Goal: Task Accomplishment & Management: Manage account settings

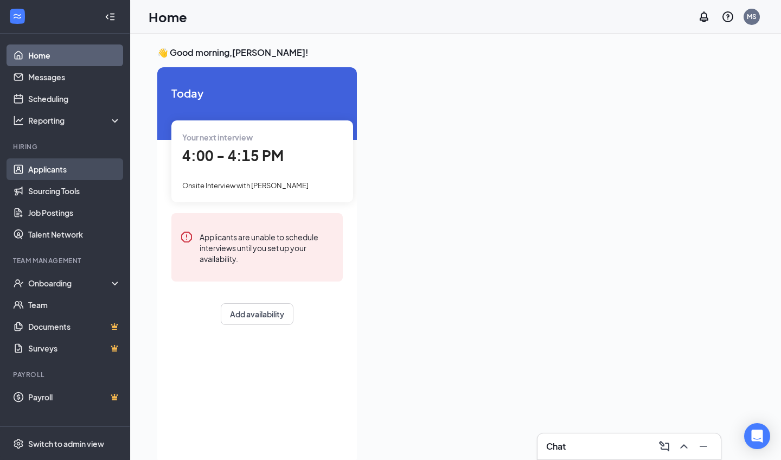
click at [70, 165] on link "Applicants" at bounding box center [74, 169] width 93 height 22
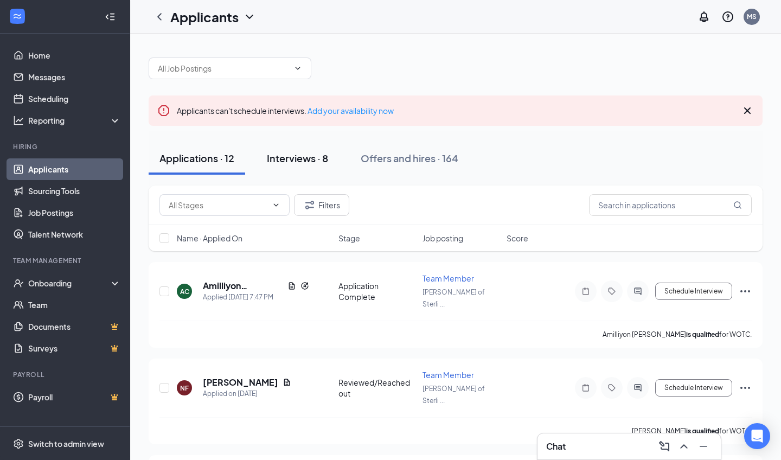
click at [296, 151] on div "Interviews · 8" at bounding box center [297, 158] width 61 height 14
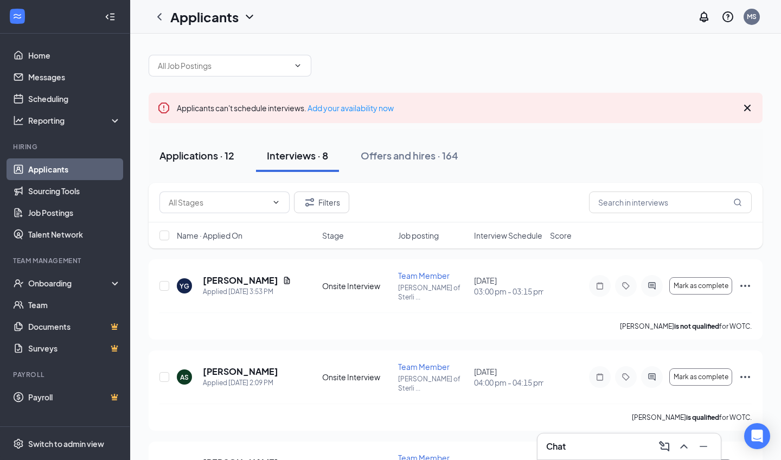
scroll to position [2, 0]
click at [213, 159] on div "Applications · 12" at bounding box center [196, 156] width 75 height 14
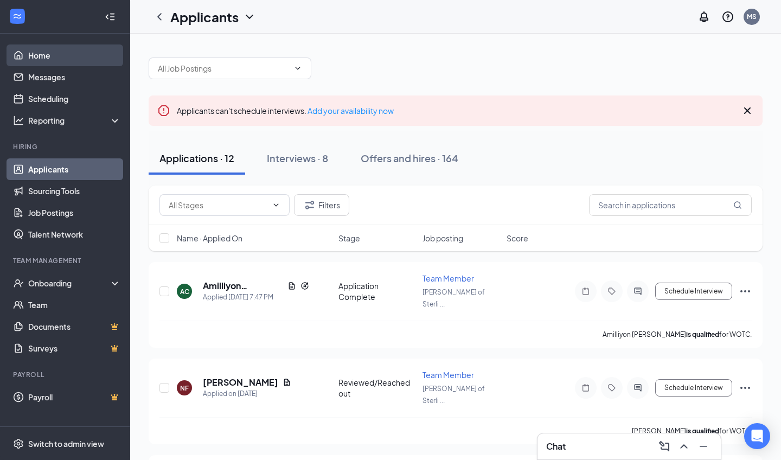
click at [67, 52] on link "Home" at bounding box center [74, 55] width 93 height 22
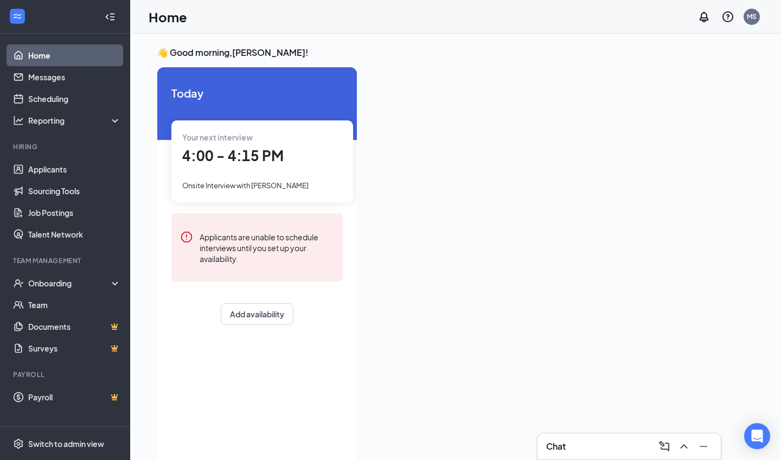
click at [232, 152] on span "4:00 - 4:15 PM" at bounding box center [232, 155] width 101 height 18
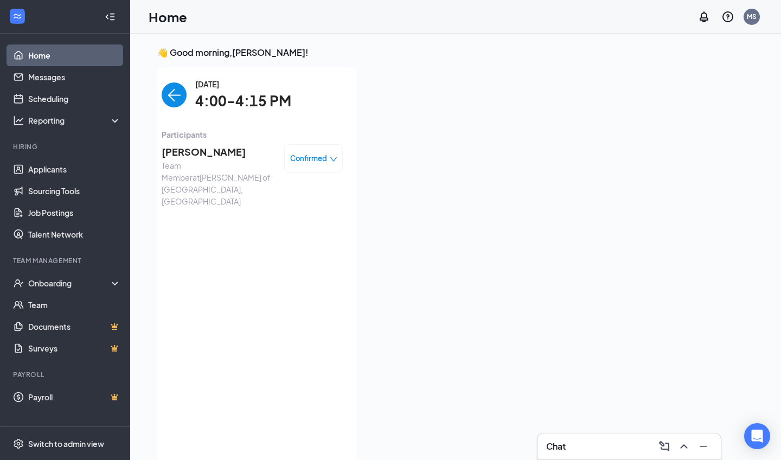
scroll to position [4, 0]
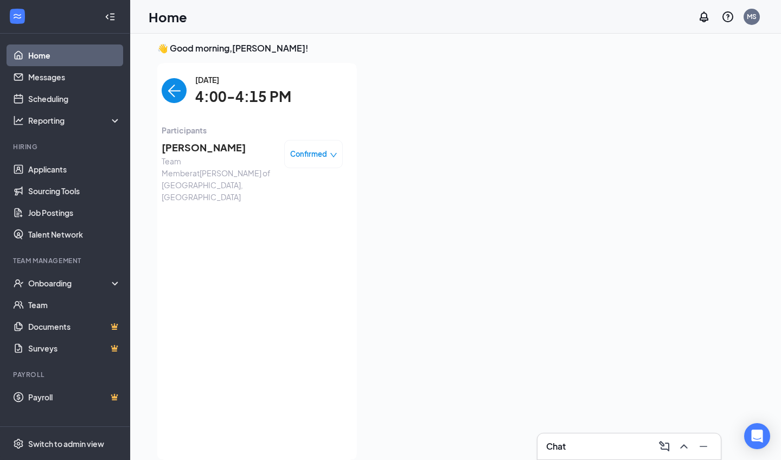
click at [222, 146] on span "[PERSON_NAME]" at bounding box center [219, 147] width 114 height 15
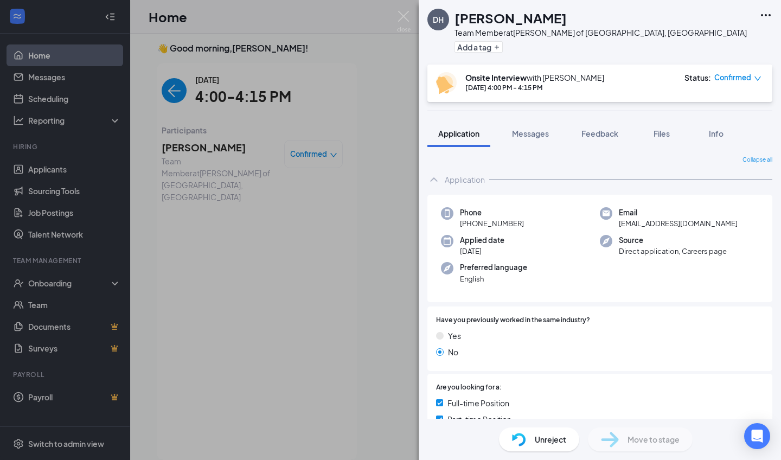
click at [375, 239] on div "DH [PERSON_NAME] Team Member at [GEOGRAPHIC_DATA][PERSON_NAME] of [GEOGRAPHIC_D…" at bounding box center [390, 230] width 781 height 460
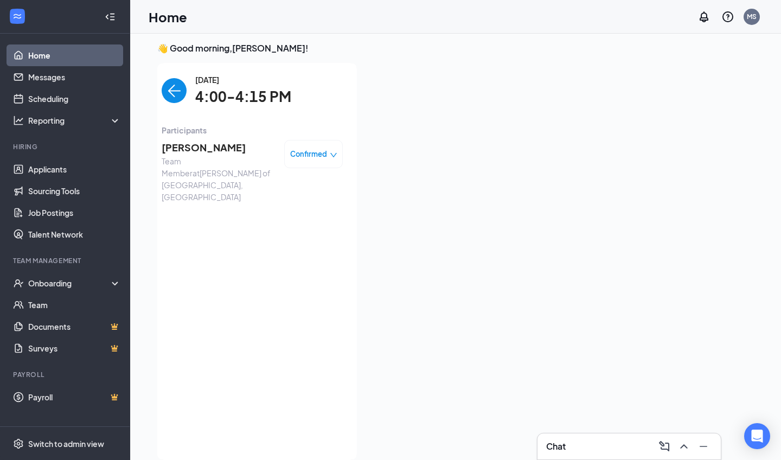
click at [176, 94] on img "back-button" at bounding box center [174, 90] width 25 height 25
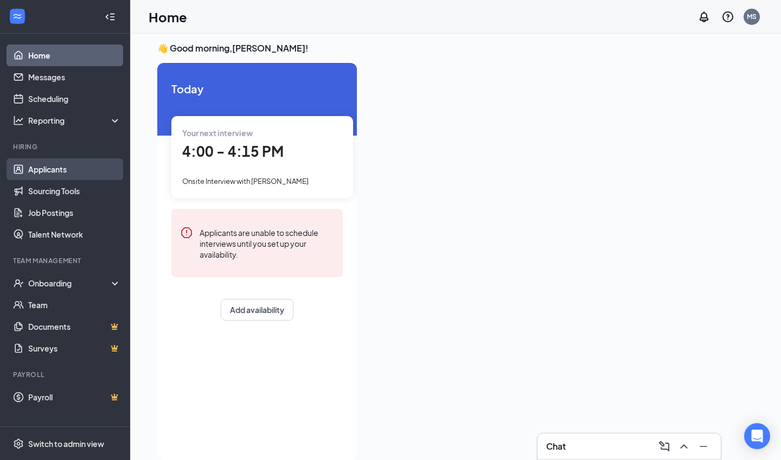
click at [59, 166] on link "Applicants" at bounding box center [74, 169] width 93 height 22
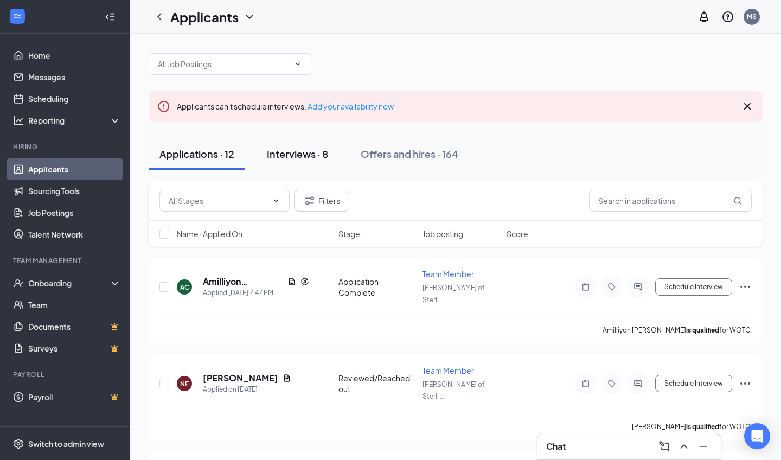
click at [317, 155] on div "Interviews · 8" at bounding box center [297, 154] width 61 height 14
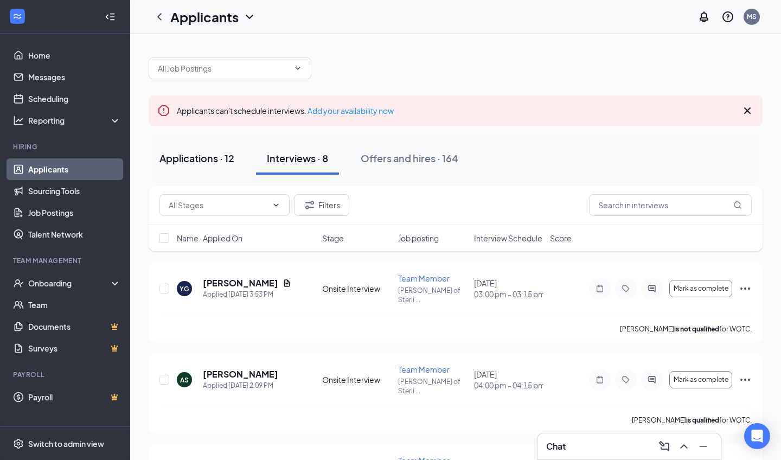
click at [220, 155] on div "Applications · 12" at bounding box center [196, 158] width 75 height 14
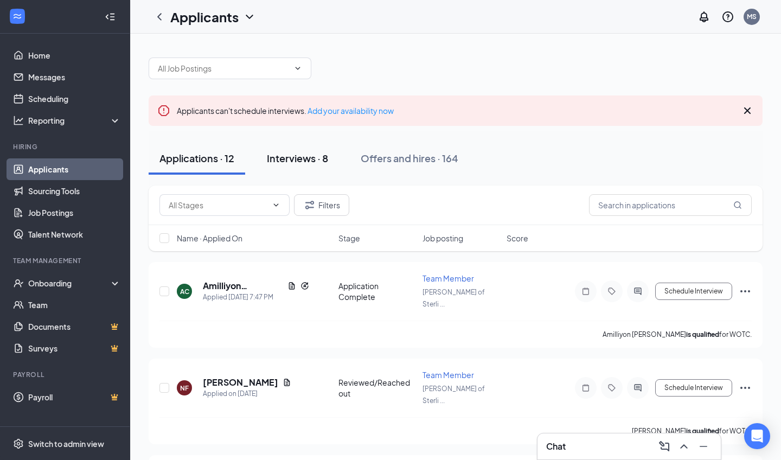
click at [303, 163] on div "Interviews · 8" at bounding box center [297, 158] width 61 height 14
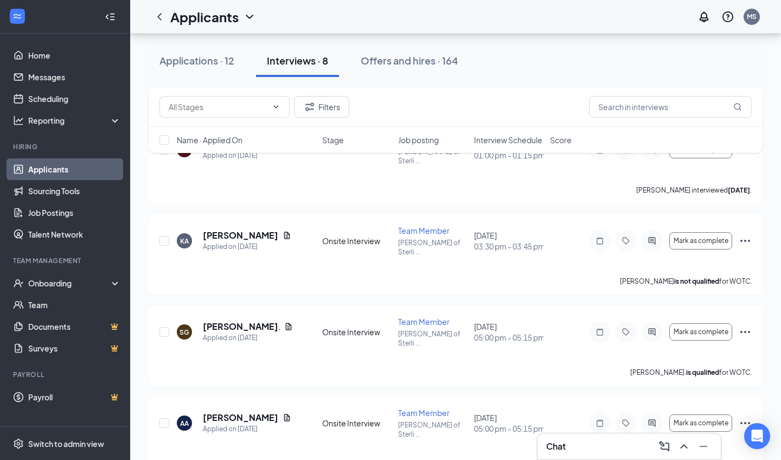
scroll to position [358, 0]
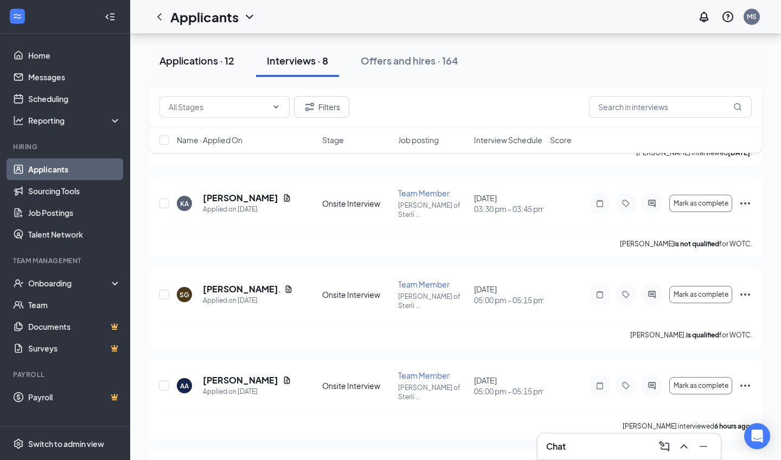
click at [178, 57] on div "Applications · 12" at bounding box center [196, 61] width 75 height 14
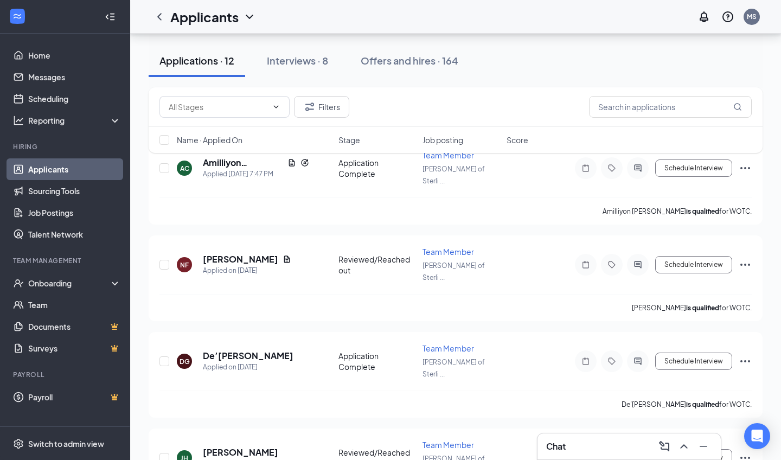
scroll to position [130, 0]
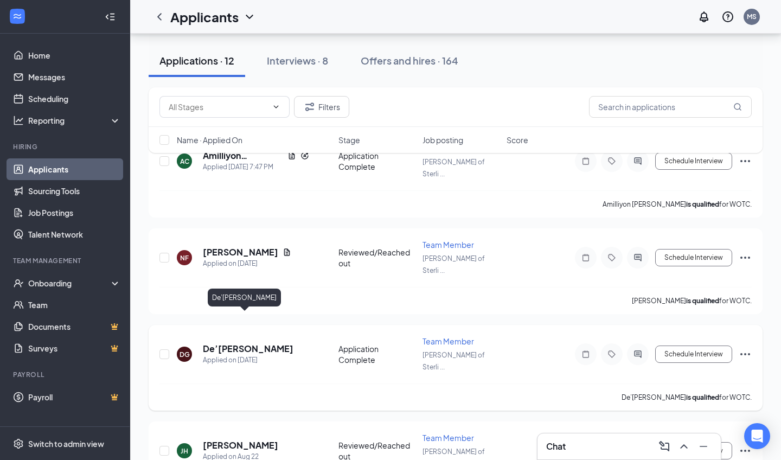
click at [252, 343] on h5 "De’[PERSON_NAME]" at bounding box center [248, 349] width 91 height 12
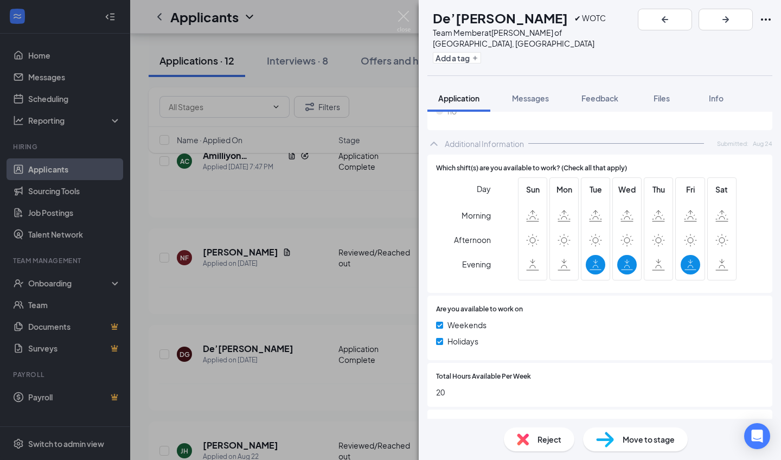
scroll to position [504, 0]
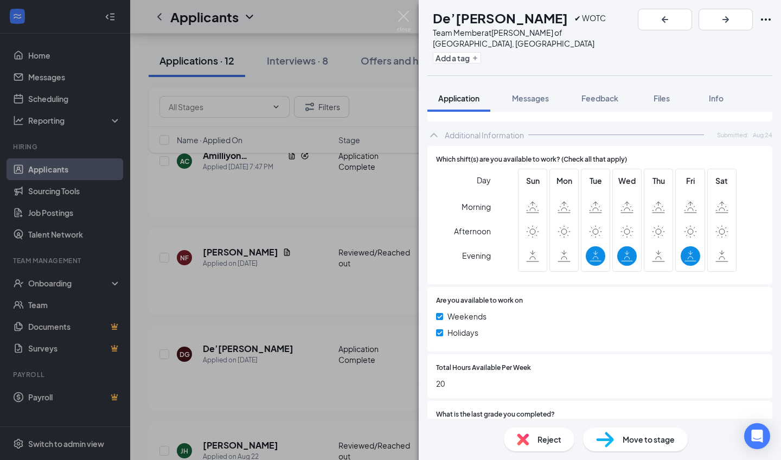
click at [517, 440] on img at bounding box center [523, 439] width 12 height 12
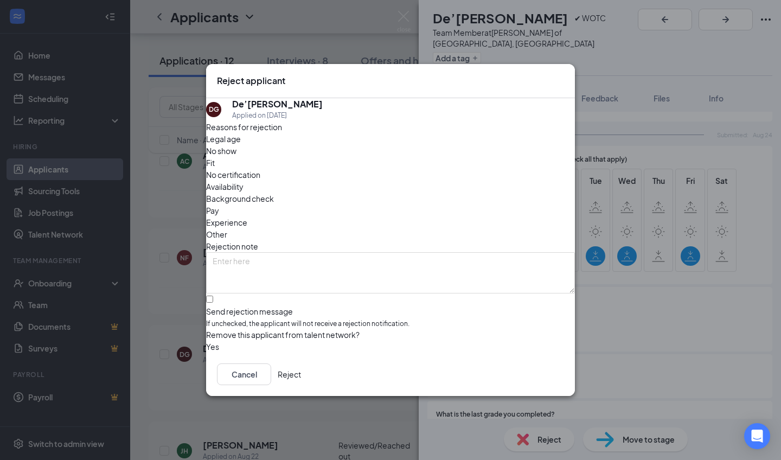
click at [301, 378] on button "Reject" at bounding box center [289, 374] width 23 height 22
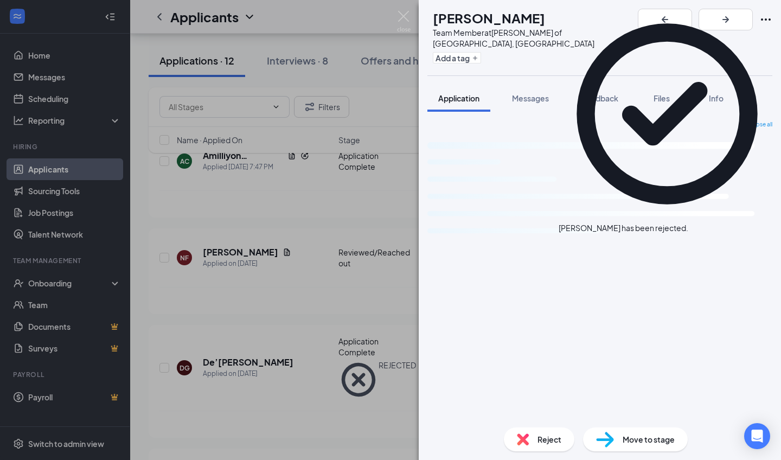
click at [284, 371] on div "[PERSON_NAME] Team Member at [GEOGRAPHIC_DATA][PERSON_NAME] of [GEOGRAPHIC_DATA…" at bounding box center [390, 230] width 781 height 460
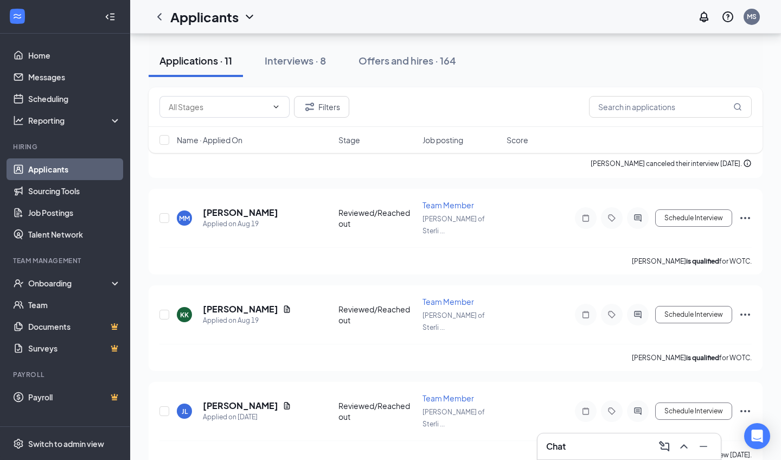
scroll to position [653, 0]
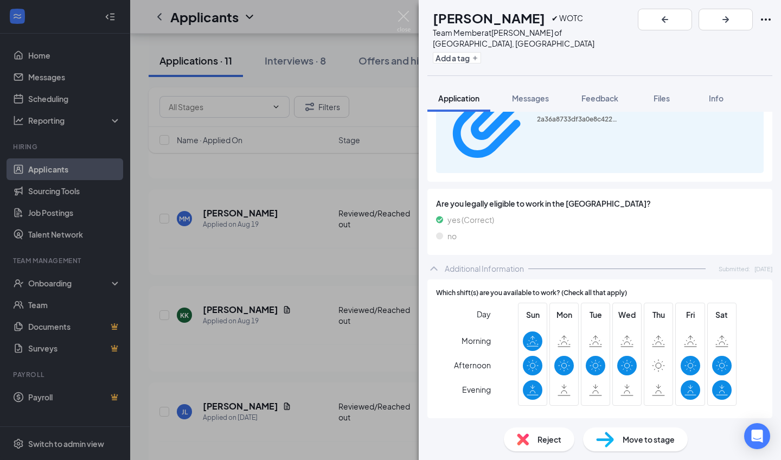
scroll to position [515, 0]
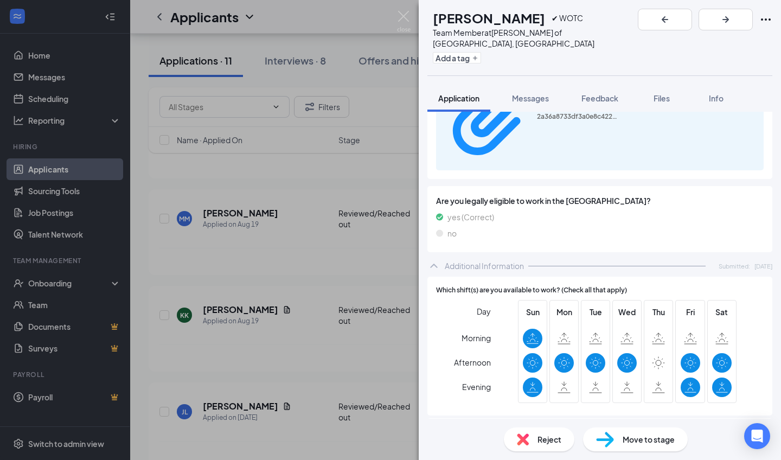
click at [285, 352] on div "AM [PERSON_NAME] ✔ WOTC Team Member at [PERSON_NAME] of [GEOGRAPHIC_DATA], [GEO…" at bounding box center [390, 230] width 781 height 460
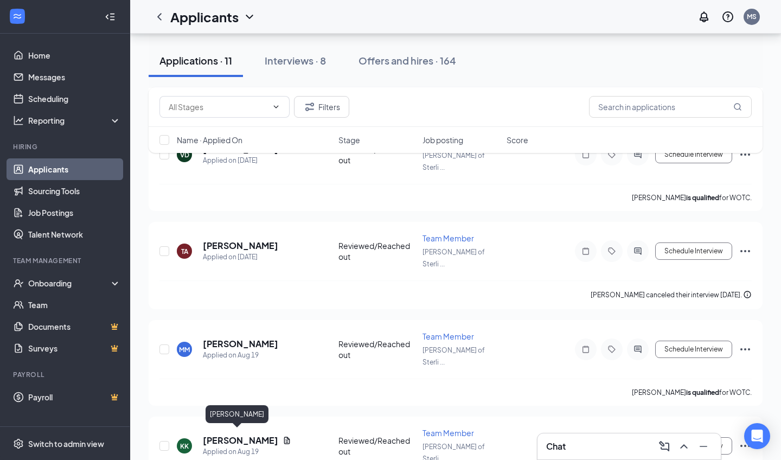
scroll to position [516, 0]
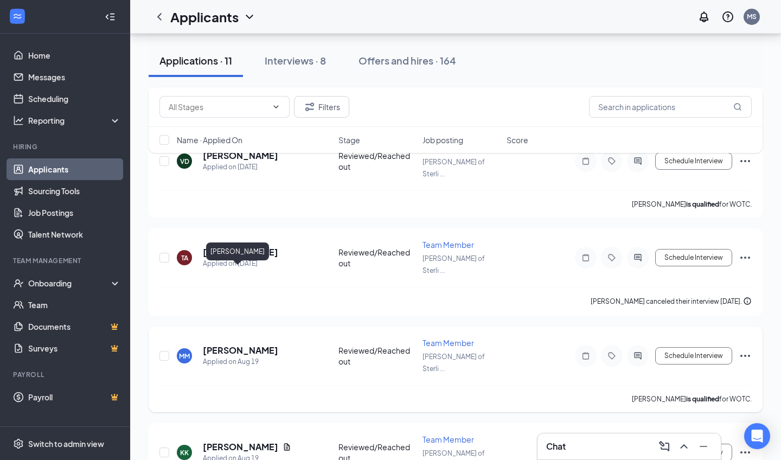
click at [236, 344] on h5 "[PERSON_NAME]" at bounding box center [240, 350] width 75 height 12
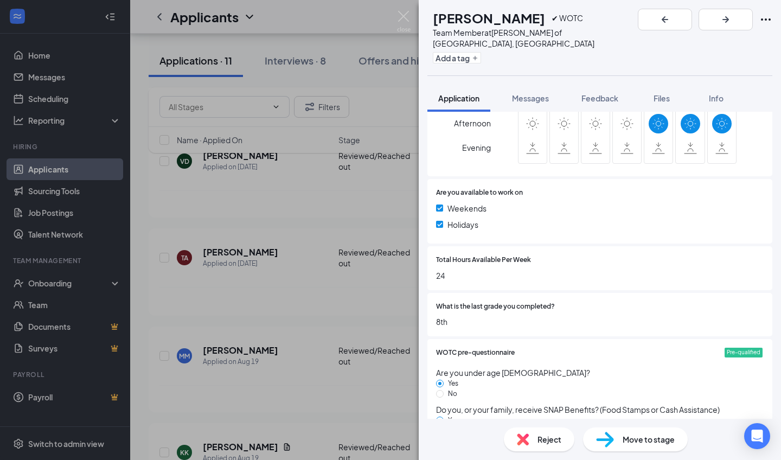
scroll to position [627, 0]
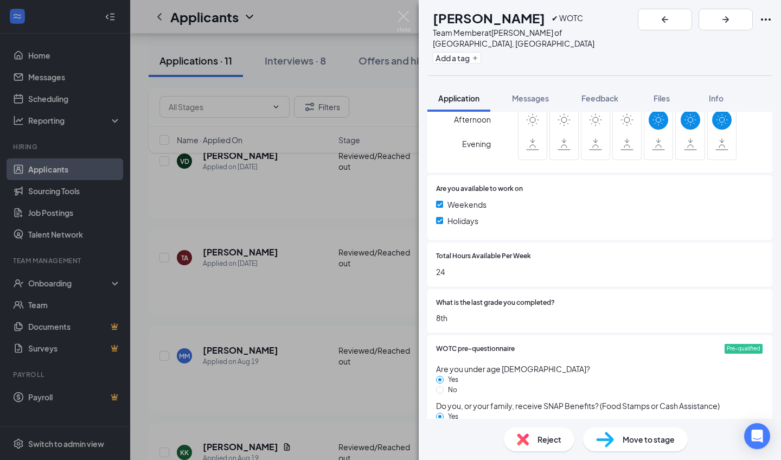
click at [313, 252] on div "MM [PERSON_NAME] ✔ WOTC Team Member at [PERSON_NAME] of [GEOGRAPHIC_DATA], [GEO…" at bounding box center [390, 230] width 781 height 460
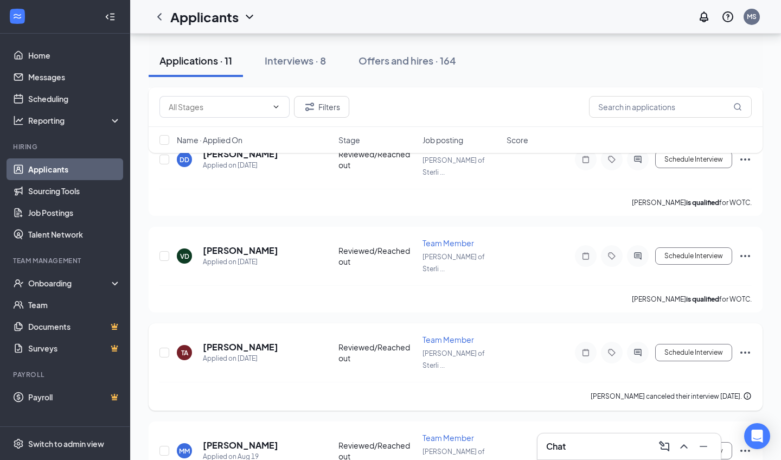
scroll to position [421, 0]
click at [275, 341] on h5 "[PERSON_NAME]" at bounding box center [240, 347] width 75 height 12
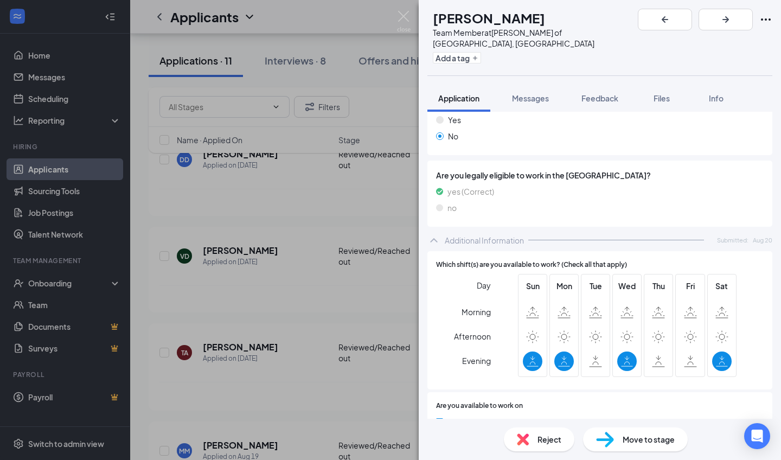
scroll to position [401, 0]
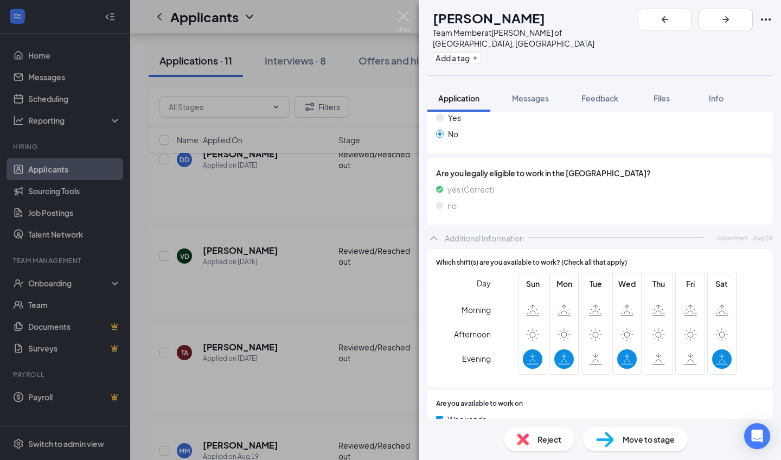
click at [268, 343] on div "[PERSON_NAME] Team Member at [GEOGRAPHIC_DATA][PERSON_NAME] of [GEOGRAPHIC_DATA…" at bounding box center [390, 230] width 781 height 460
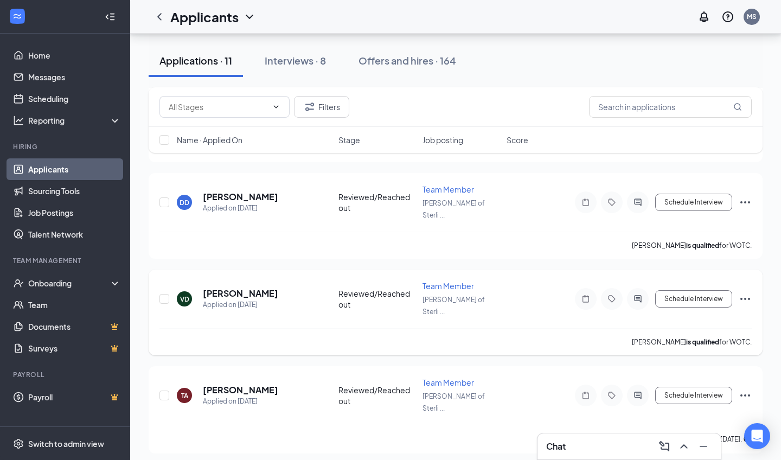
scroll to position [355, 0]
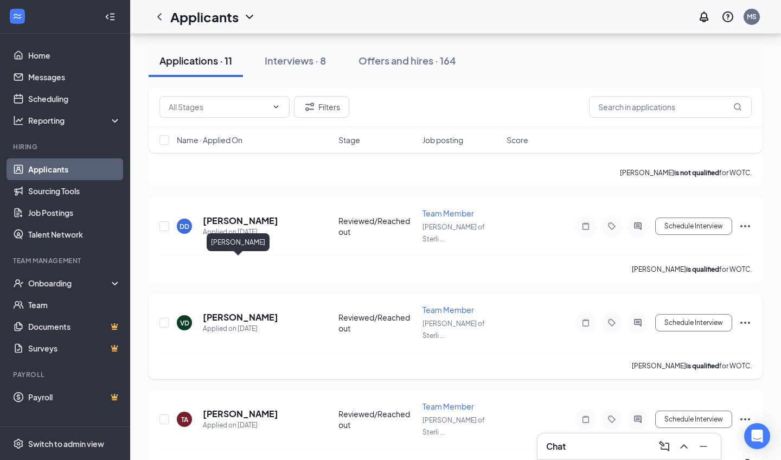
click at [233, 311] on h5 "[PERSON_NAME]" at bounding box center [240, 317] width 75 height 12
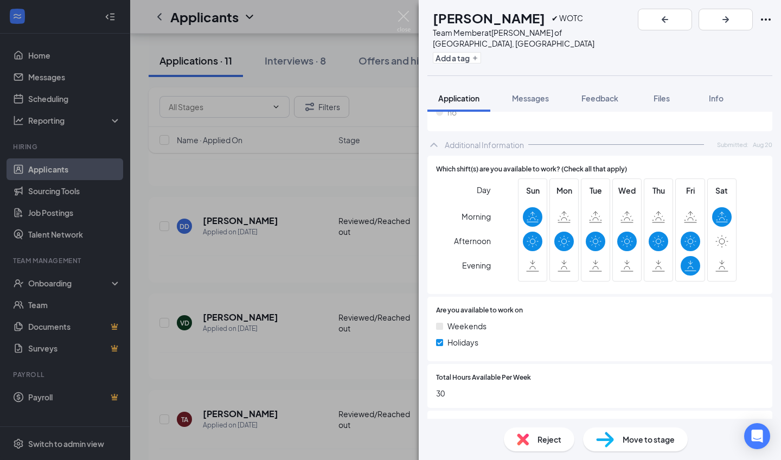
scroll to position [499, 0]
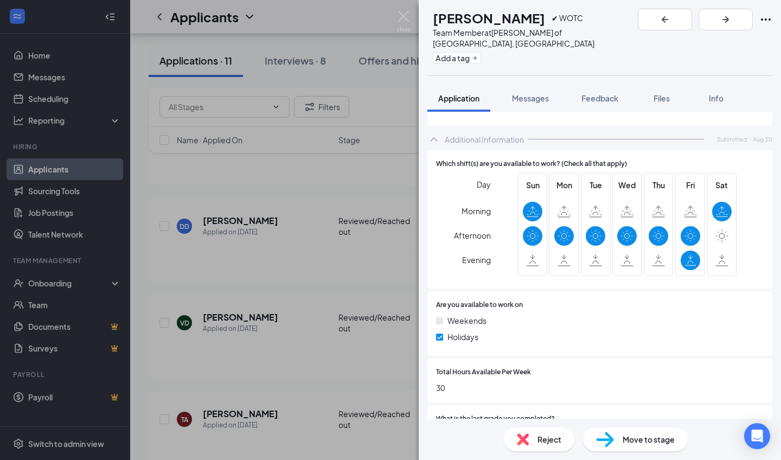
click at [315, 320] on div "VD [PERSON_NAME] ✔ WOTC Team Member at [PERSON_NAME] of [GEOGRAPHIC_DATA], [GEO…" at bounding box center [390, 230] width 781 height 460
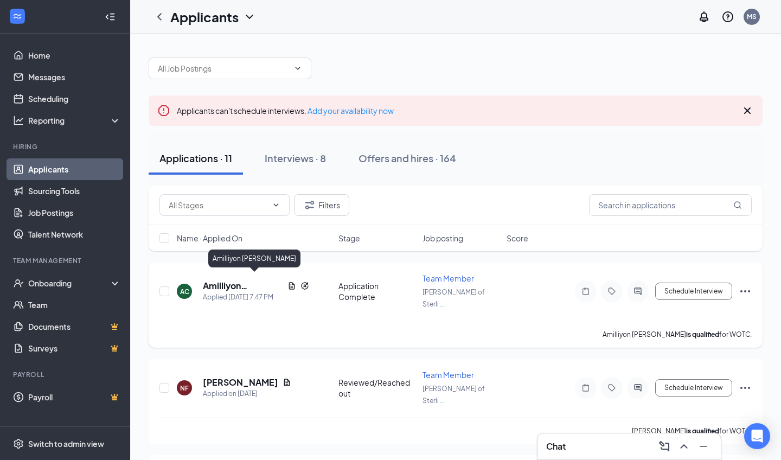
click at [252, 280] on h5 "Amilliyon [PERSON_NAME]" at bounding box center [243, 286] width 80 height 12
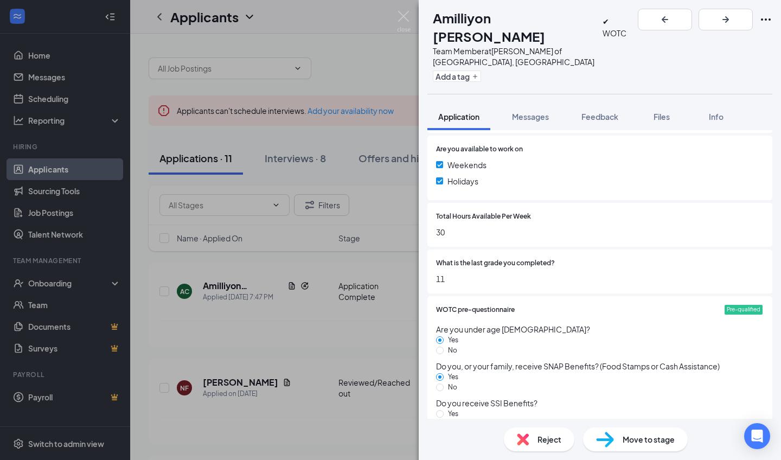
scroll to position [854, 0]
click at [294, 429] on div "AC Amilliyon [PERSON_NAME] ✔ WOTC Team Member at [GEOGRAPHIC_DATA][PERSON_NAME]…" at bounding box center [390, 230] width 781 height 460
